Goal: Task Accomplishment & Management: Use online tool/utility

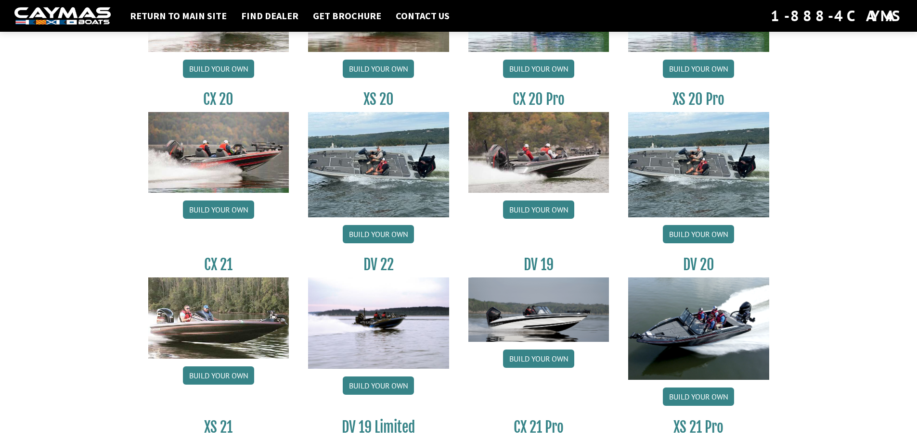
scroll to position [1092, 0]
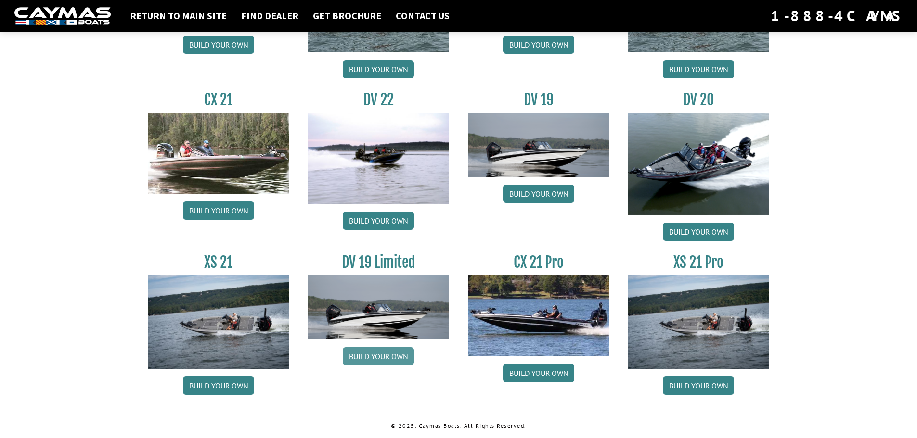
click at [387, 359] on link "Build your own" at bounding box center [378, 356] width 71 height 18
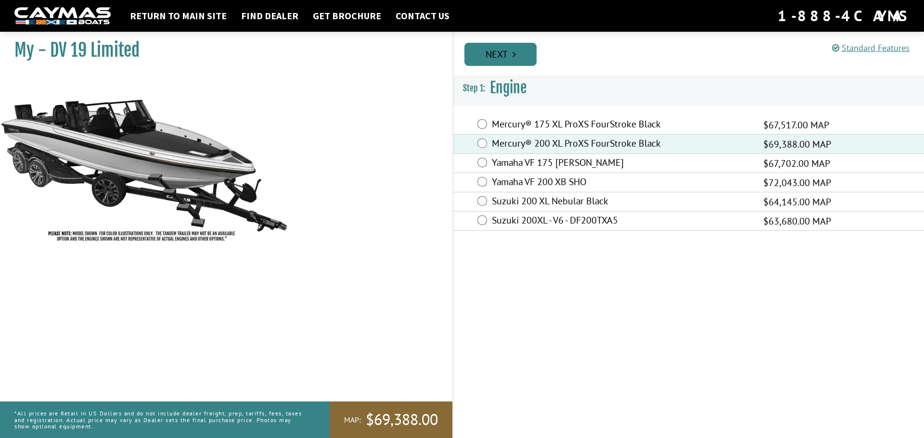
click at [492, 48] on link "Next" at bounding box center [500, 54] width 72 height 23
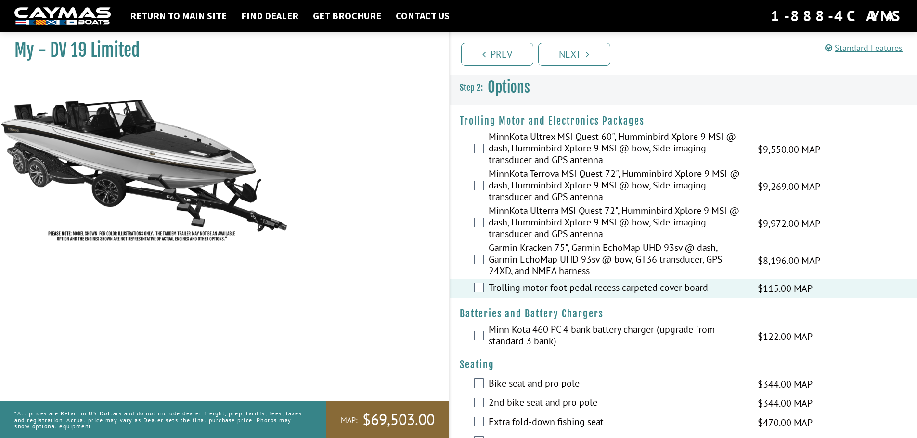
click at [483, 253] on div "Garmin Kracken 75", Garmin EchoMap UHD 93sv @ dash, Garmin EchoMap UHD 93sv @ b…" at bounding box center [683, 260] width 467 height 37
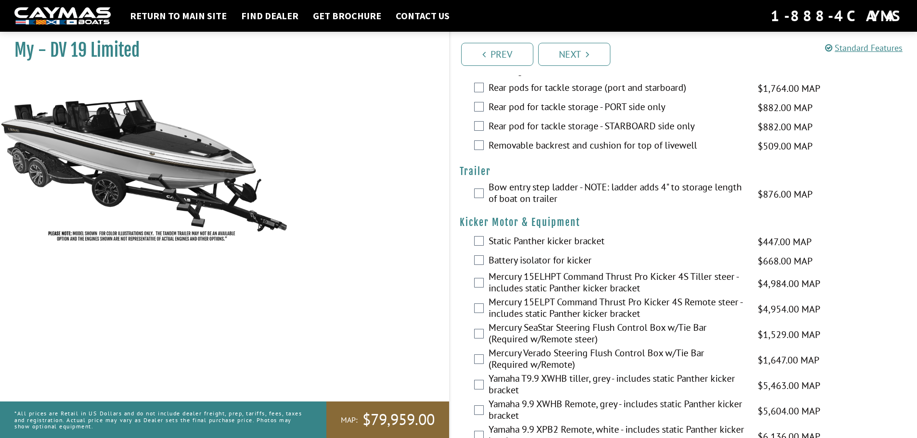
scroll to position [722, 0]
